Goal: Information Seeking & Learning: Check status

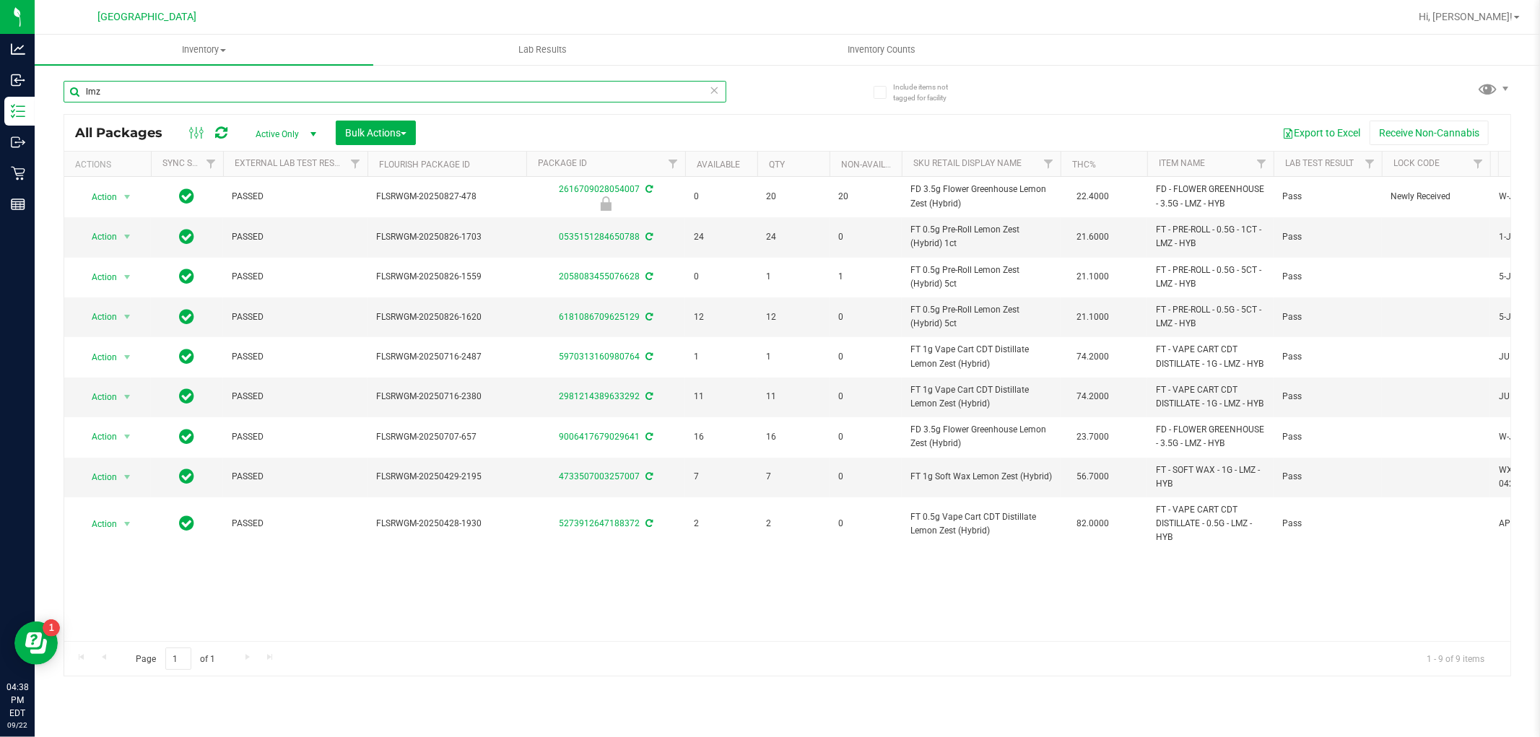
click at [234, 83] on input "lmz" at bounding box center [395, 92] width 663 height 22
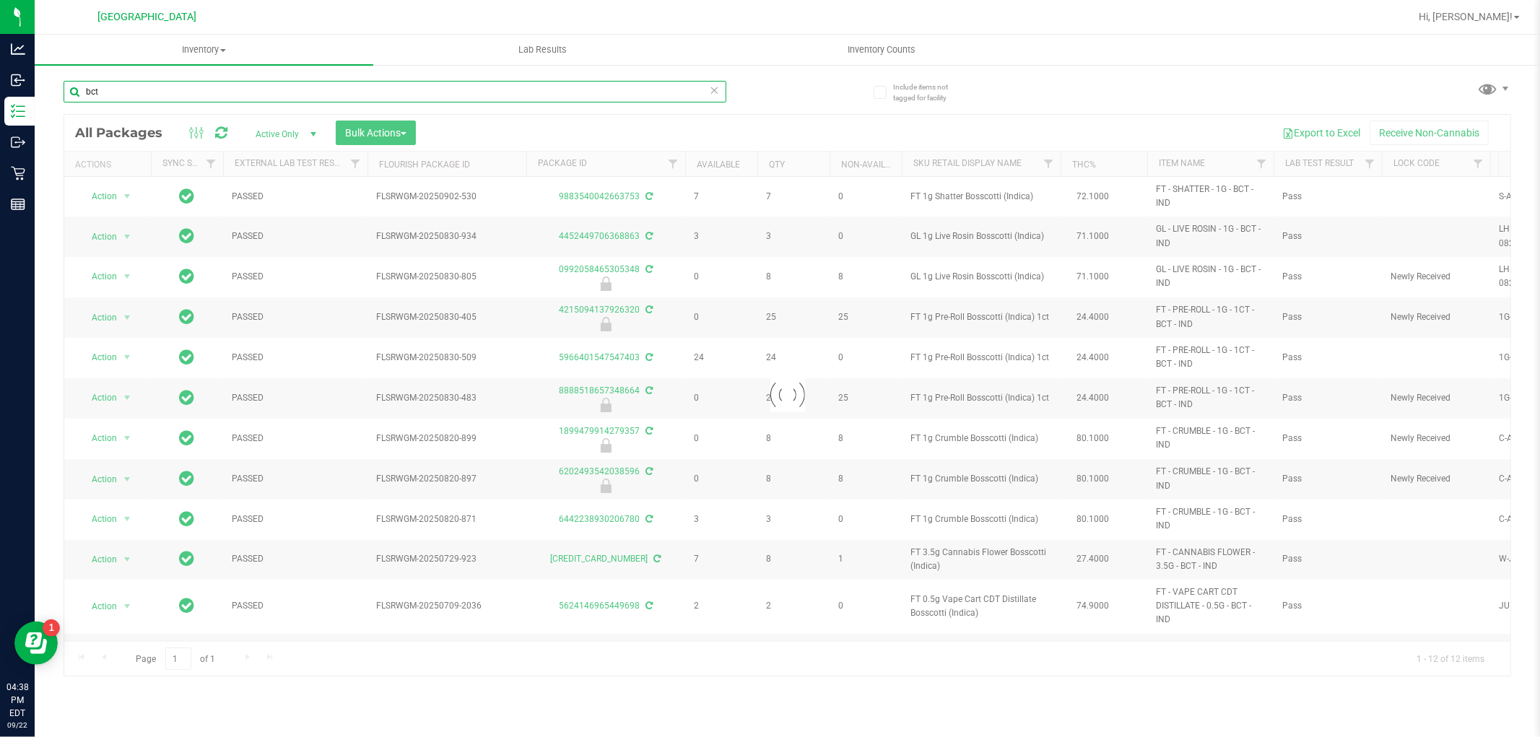
click at [273, 85] on input "bct" at bounding box center [395, 92] width 663 height 22
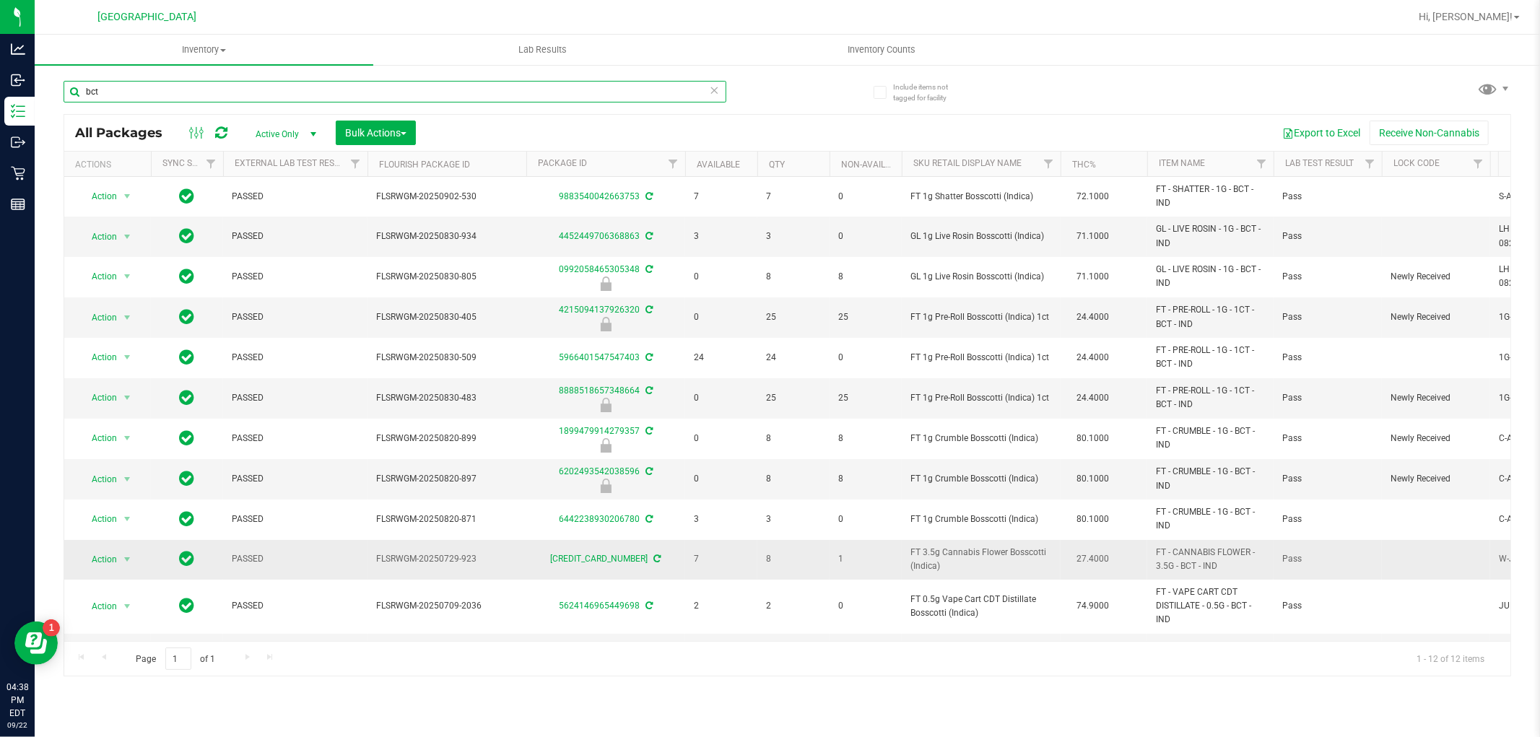
scroll to position [58, 0]
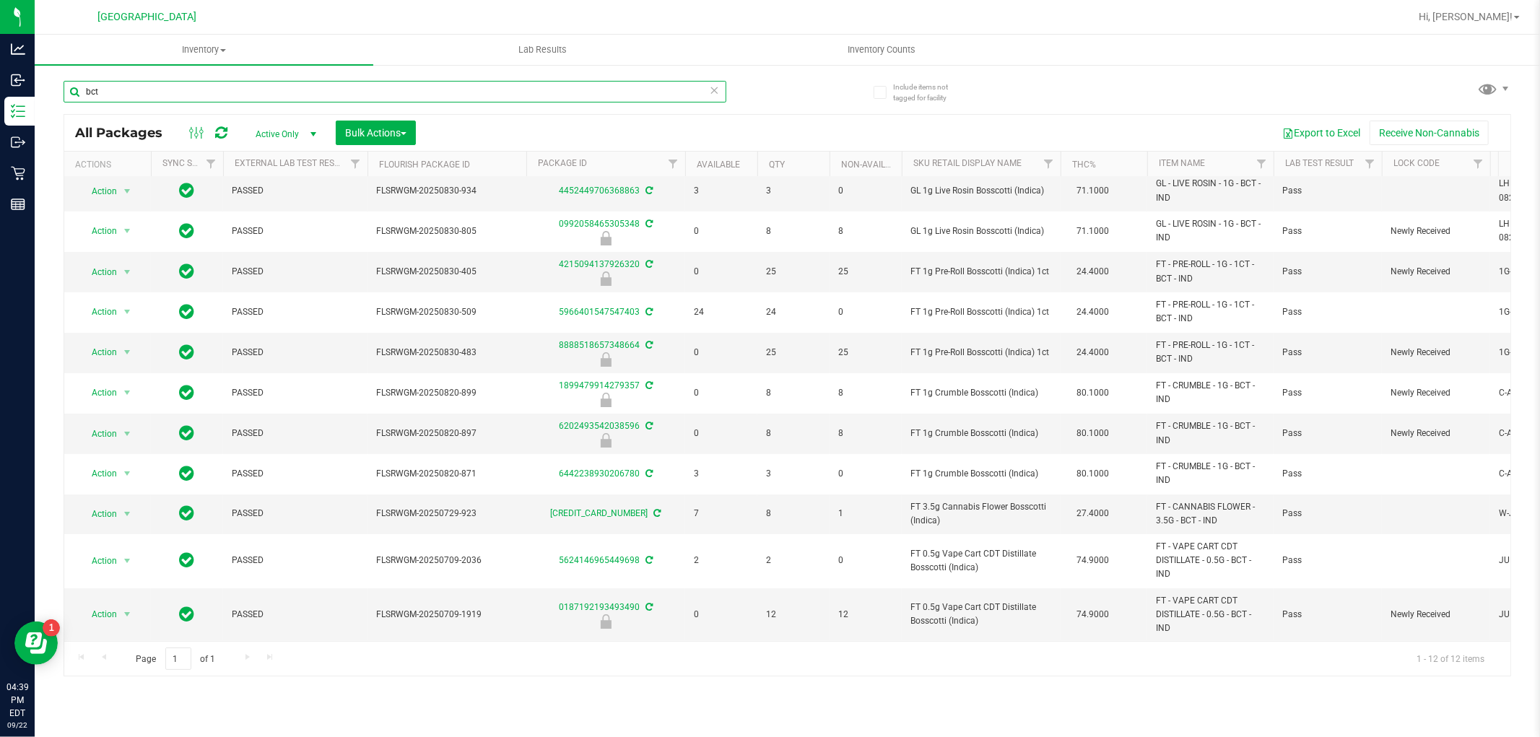
type input "bct"
click at [398, 81] on input "bct" at bounding box center [395, 92] width 663 height 22
click at [395, 81] on input "bct" at bounding box center [395, 92] width 663 height 22
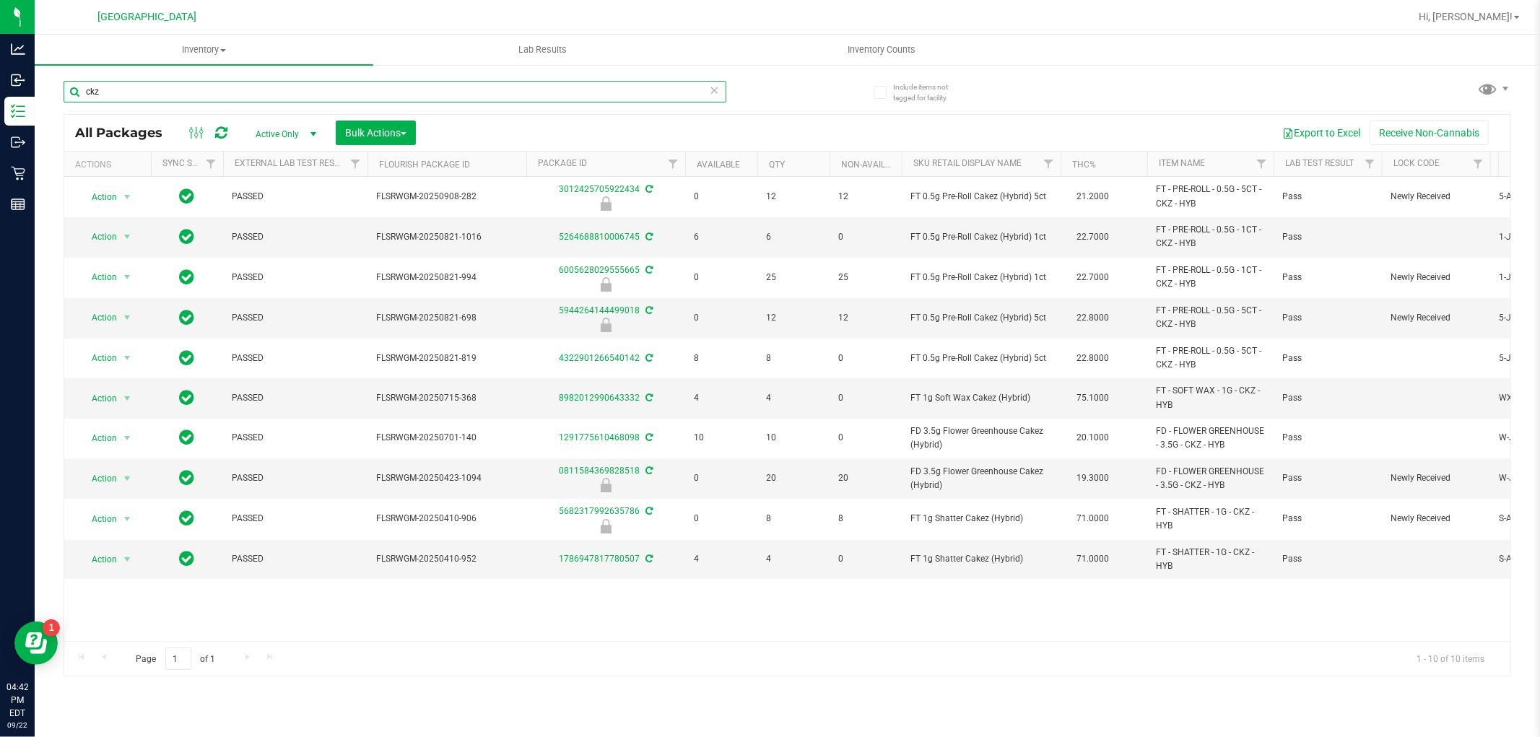
type input "ckz"
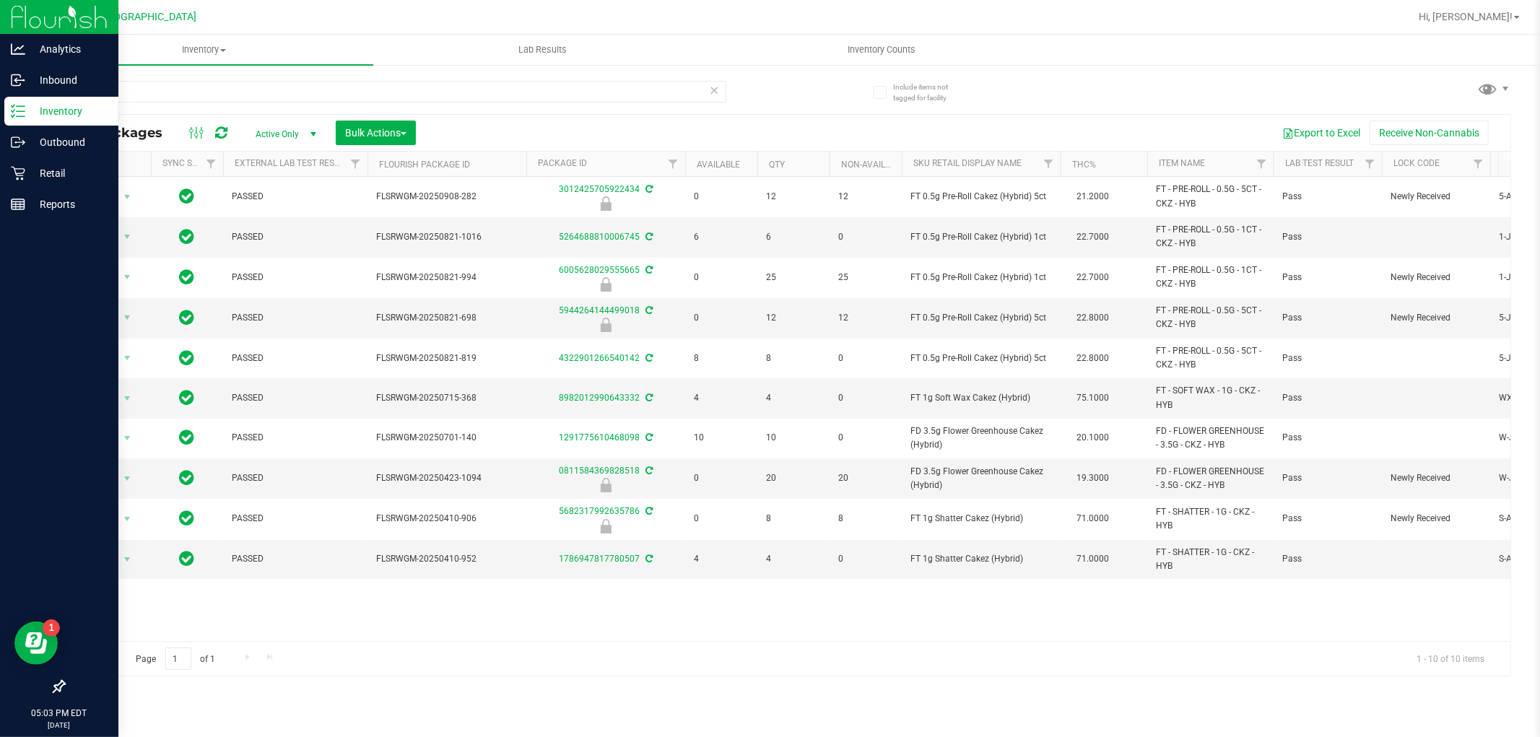
click at [17, 113] on icon at bounding box center [18, 111] width 14 height 14
